Goal: Transaction & Acquisition: Purchase product/service

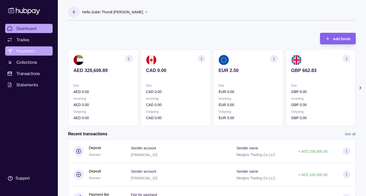
click at [28, 49] on span "Payments" at bounding box center [25, 51] width 18 height 6
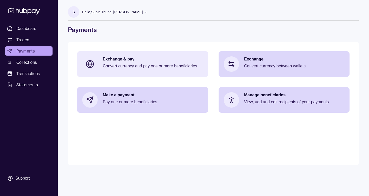
click at [140, 61] on p "Exchange & pay" at bounding box center [153, 59] width 101 height 6
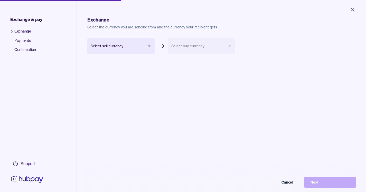
click at [149, 48] on body "Close Exchange & pay Exchange Payments Confirmation Support Exchange Select the…" at bounding box center [183, 96] width 366 height 192
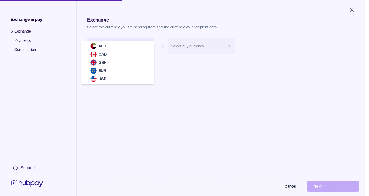
select select "***"
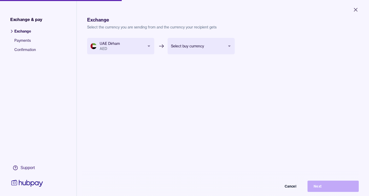
click at [228, 43] on body "Close Exchange & pay Exchange Payments Confirmation Support Exchange Select the…" at bounding box center [184, 98] width 369 height 196
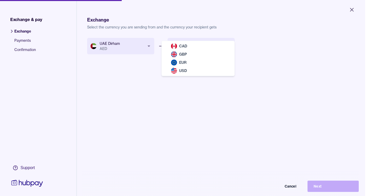
select select "***"
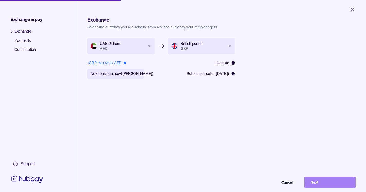
click at [344, 185] on button "Next" at bounding box center [329, 182] width 51 height 11
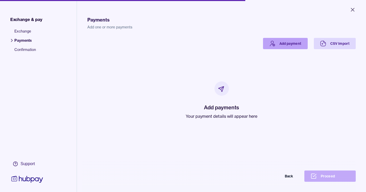
click at [284, 47] on link "Add payment" at bounding box center [285, 43] width 45 height 11
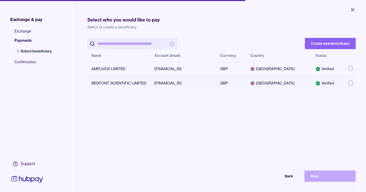
click at [348, 83] on button "button" at bounding box center [350, 83] width 5 height 5
click at [337, 182] on button "Next" at bounding box center [329, 176] width 51 height 11
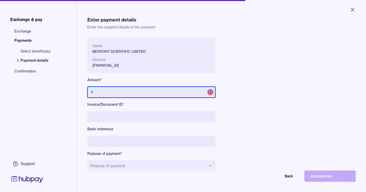
click at [160, 95] on input "text" at bounding box center [151, 92] width 128 height 11
type input "*********"
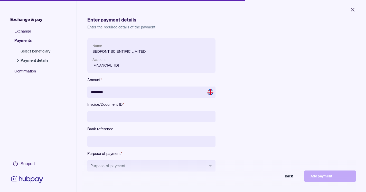
click at [145, 117] on input at bounding box center [151, 116] width 128 height 11
type input "******"
click at [141, 141] on input at bounding box center [151, 141] width 128 height 11
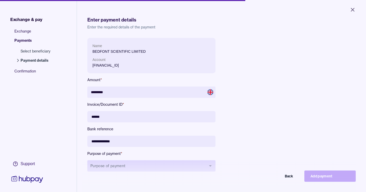
type input "**********"
click at [204, 162] on button "Purpose of payment" at bounding box center [151, 166] width 128 height 11
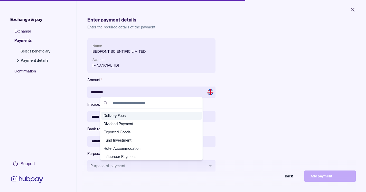
scroll to position [51, 0]
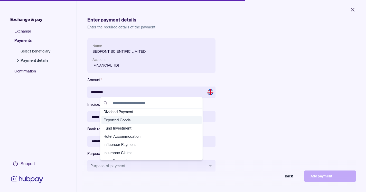
click at [145, 123] on div "Exported Goods" at bounding box center [151, 120] width 100 height 8
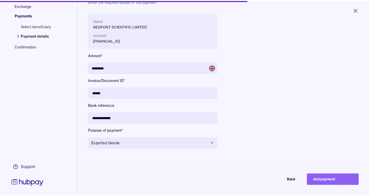
scroll to position [0, 0]
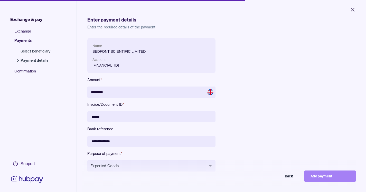
click at [336, 178] on button "Add payment" at bounding box center [329, 176] width 51 height 11
type input "********"
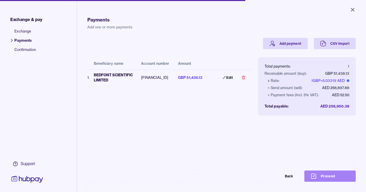
click at [338, 181] on button "Proceed" at bounding box center [329, 176] width 51 height 11
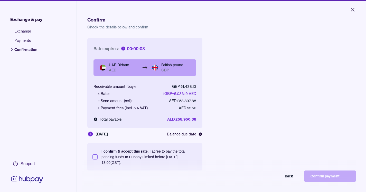
click at [96, 157] on button "I confirm & accept this rate . I agree to pay the total pending funds to Hubpay…" at bounding box center [94, 157] width 5 height 5
click at [324, 179] on button "Confirm payment" at bounding box center [329, 176] width 51 height 11
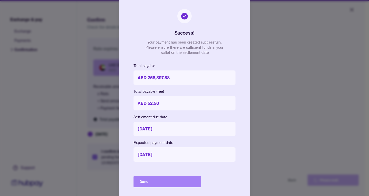
click at [151, 184] on button "Done" at bounding box center [168, 181] width 68 height 11
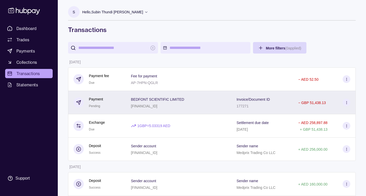
click at [345, 103] on icon at bounding box center [346, 103] width 4 height 4
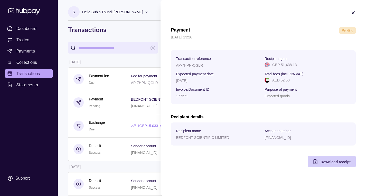
click at [328, 165] on div "Download receipt" at bounding box center [327, 162] width 45 height 12
click at [166, 98] on section "Payment Pending 16 Sep 2025 | 13:26 Transaction reference AP-7HPN-QGLR Recipien…" at bounding box center [262, 89] width 205 height 178
click at [352, 13] on icon "button" at bounding box center [352, 12] width 5 height 5
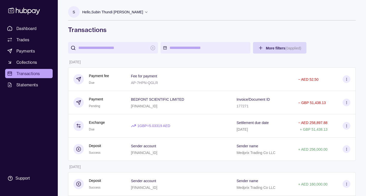
click at [148, 12] on icon at bounding box center [146, 12] width 4 height 4
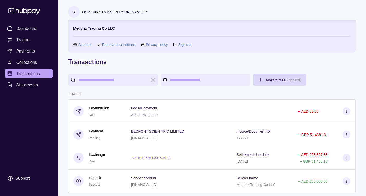
click at [188, 45] on link "Sign out" at bounding box center [184, 45] width 13 height 6
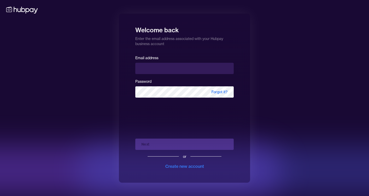
click at [271, 47] on div "Welcome back Enter the email address associated with your Hubpay business accou…" at bounding box center [184, 98] width 369 height 196
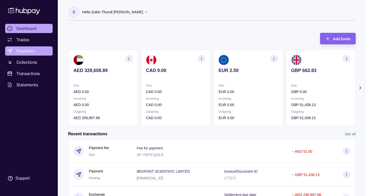
click at [32, 52] on span "Payments" at bounding box center [25, 51] width 18 height 6
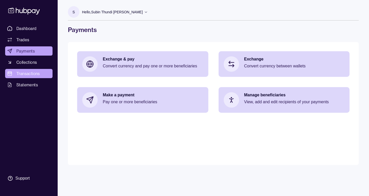
click at [23, 73] on span "Transactions" at bounding box center [28, 74] width 24 height 6
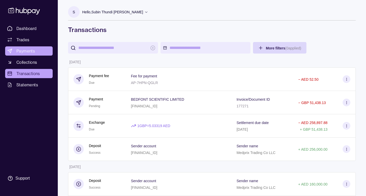
click at [23, 49] on span "Payments" at bounding box center [25, 51] width 18 height 6
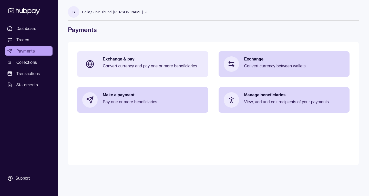
click at [129, 68] on p "Convert currency and pay one or more beneficiaries" at bounding box center [153, 66] width 101 height 6
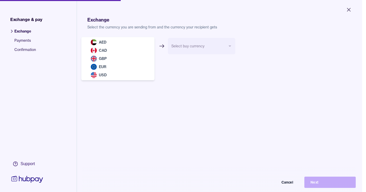
click at [143, 44] on body "Close Exchange & pay Exchange Payments Confirmation Support Exchange Select the…" at bounding box center [181, 96] width 362 height 192
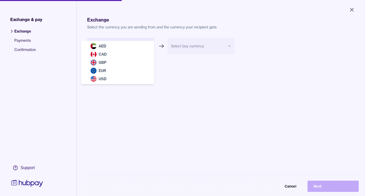
select select "***"
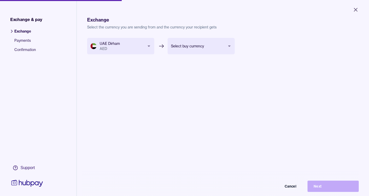
click at [190, 42] on body "Close Exchange & pay Exchange Payments Confirmation Support Exchange Select the…" at bounding box center [184, 98] width 369 height 196
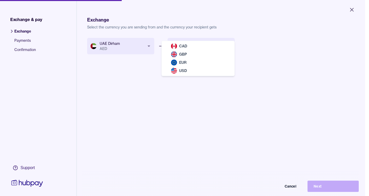
select select "***"
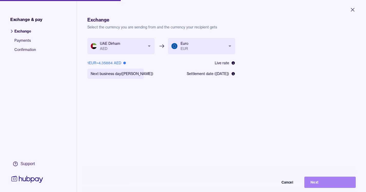
click at [326, 186] on button "Next" at bounding box center [329, 182] width 51 height 11
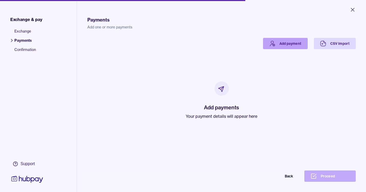
click at [274, 43] on link "Add payment" at bounding box center [285, 43] width 45 height 11
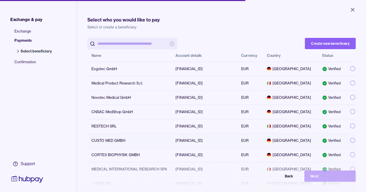
click at [350, 140] on button "button" at bounding box center [352, 140] width 5 height 5
click at [323, 182] on button "Next" at bounding box center [329, 176] width 51 height 11
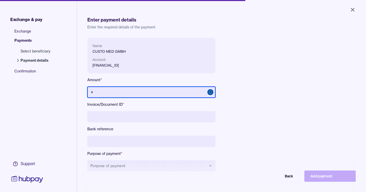
click at [129, 92] on input "text" at bounding box center [151, 92] width 128 height 11
type input "***"
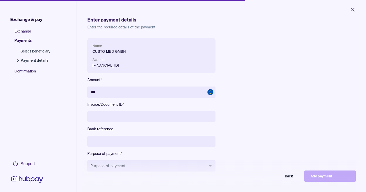
click at [105, 121] on input at bounding box center [151, 116] width 128 height 11
type input "*"
type input "********"
click at [122, 144] on input at bounding box center [151, 141] width 128 height 11
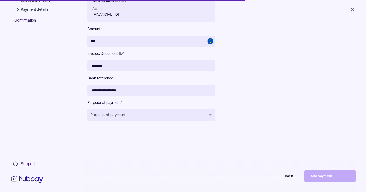
scroll to position [51, 0]
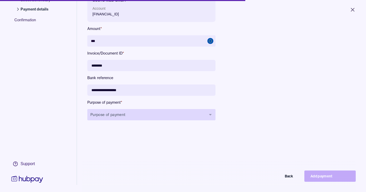
type input "**********"
click at [208, 119] on button "Purpose of payment" at bounding box center [151, 114] width 128 height 11
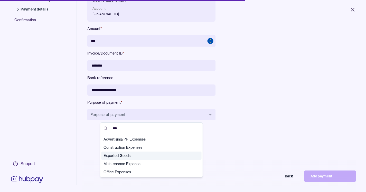
type input "***"
click at [127, 156] on span "Exported Goods" at bounding box center [148, 155] width 90 height 5
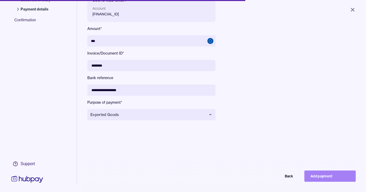
click at [323, 179] on button "Add payment" at bounding box center [329, 176] width 51 height 11
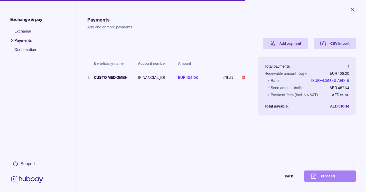
click at [323, 179] on button "Proceed" at bounding box center [329, 176] width 51 height 11
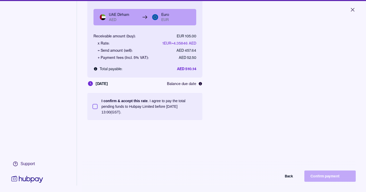
scroll to position [51, 0]
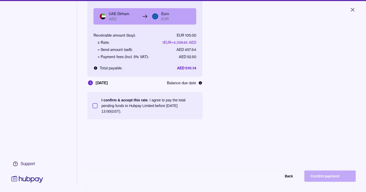
click at [94, 106] on button "I confirm & accept this rate . I agree to pay the total pending funds to Hubpay…" at bounding box center [94, 105] width 5 height 5
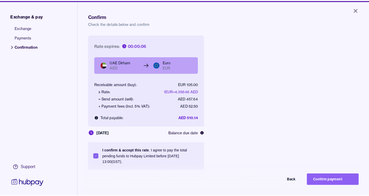
scroll to position [0, 0]
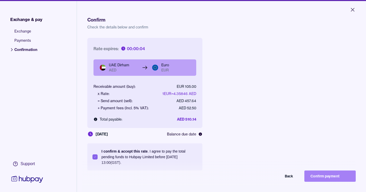
click at [333, 177] on button "Confirm payment" at bounding box center [329, 176] width 51 height 11
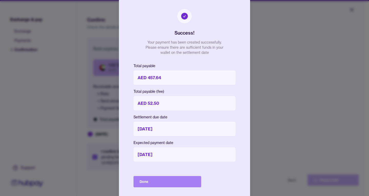
click at [170, 179] on button "Done" at bounding box center [168, 181] width 68 height 11
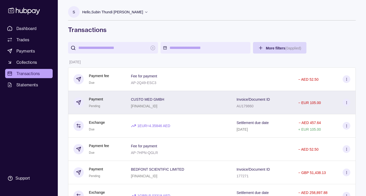
click at [346, 103] on icon at bounding box center [346, 103] width 4 height 4
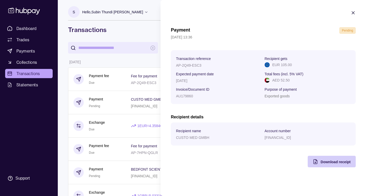
click at [330, 163] on span "Download receipt" at bounding box center [335, 162] width 30 height 4
click at [354, 12] on icon "button" at bounding box center [353, 13] width 3 height 3
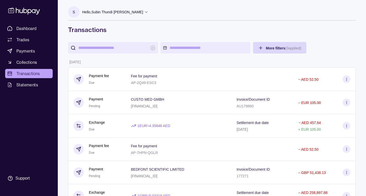
click at [148, 12] on icon at bounding box center [146, 12] width 4 height 4
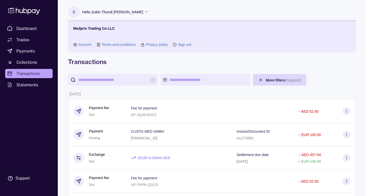
click at [183, 44] on link "Sign out" at bounding box center [184, 45] width 13 height 6
